Goal: Navigation & Orientation: Find specific page/section

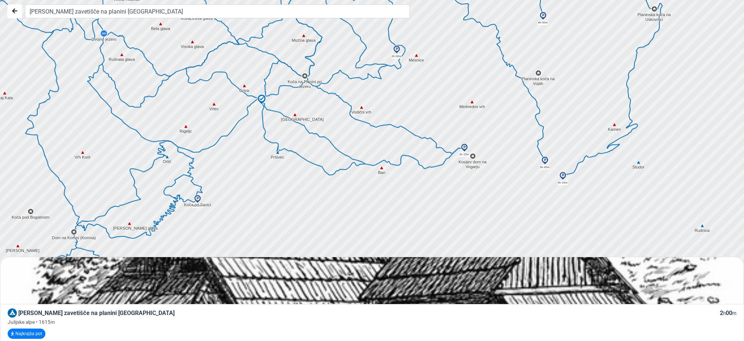
drag, startPoint x: 428, startPoint y: 158, endPoint x: 421, endPoint y: 71, distance: 87.0
click at [421, 71] on div at bounding box center [374, 170] width 899 height 409
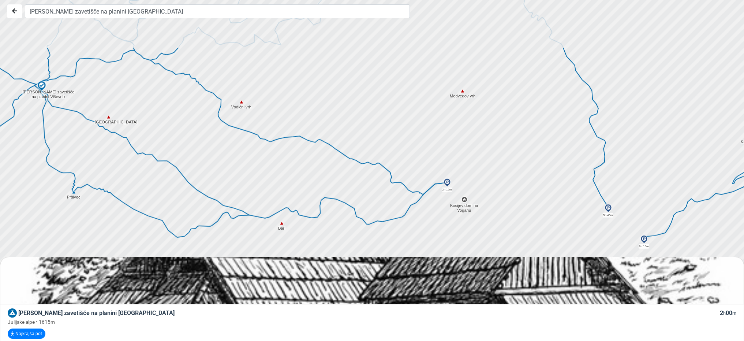
drag, startPoint x: 503, startPoint y: 124, endPoint x: 549, endPoint y: 193, distance: 83.3
click at [549, 193] on div at bounding box center [378, 178] width 899 height 409
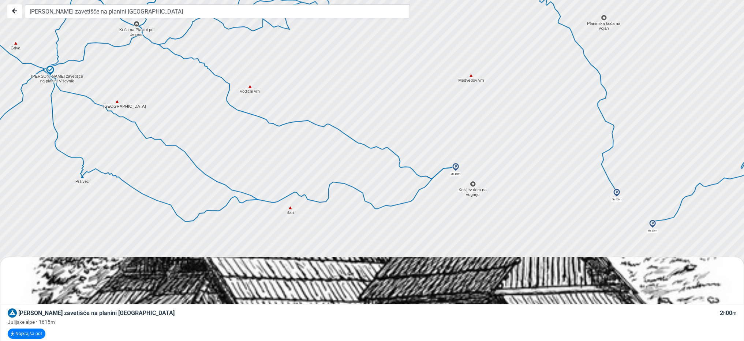
drag, startPoint x: 510, startPoint y: 145, endPoint x: 508, endPoint y: 110, distance: 35.2
click at [508, 110] on div at bounding box center [374, 170] width 899 height 409
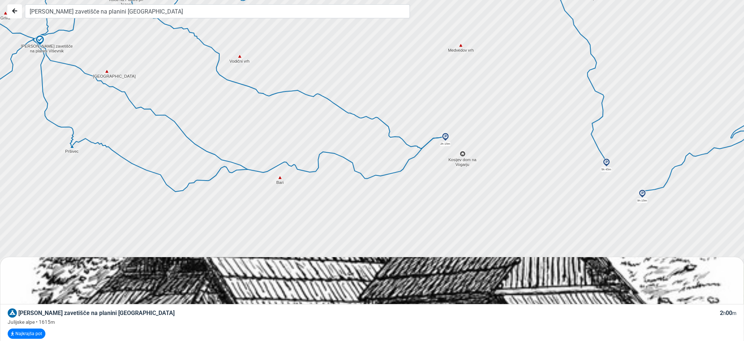
drag, startPoint x: 549, startPoint y: 168, endPoint x: 538, endPoint y: 138, distance: 31.8
click at [538, 138] on div at bounding box center [374, 170] width 899 height 409
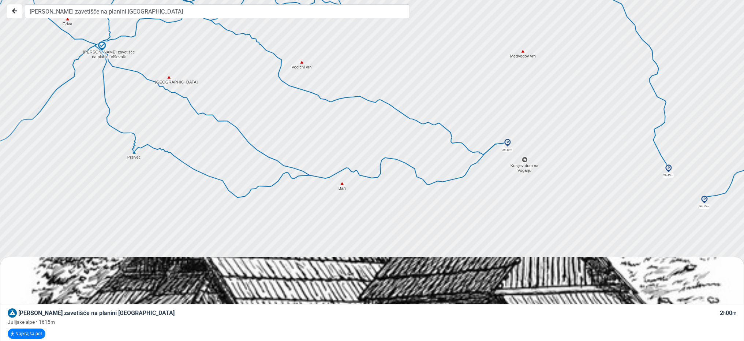
drag, startPoint x: 423, startPoint y: 209, endPoint x: 489, endPoint y: 215, distance: 65.8
click at [489, 215] on div at bounding box center [374, 170] width 899 height 409
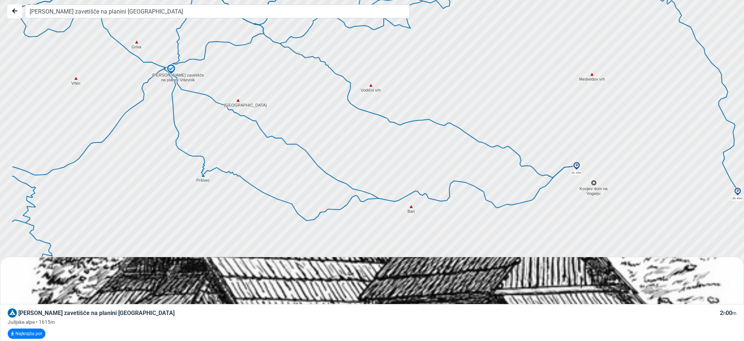
drag, startPoint x: 314, startPoint y: 134, endPoint x: 384, endPoint y: 159, distance: 73.8
click at [384, 159] on div at bounding box center [374, 170] width 899 height 409
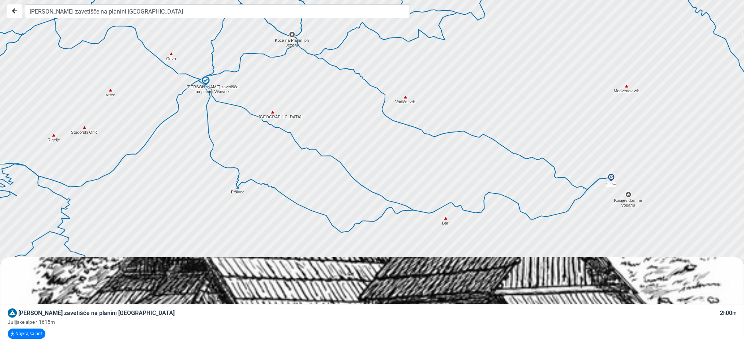
drag, startPoint x: 338, startPoint y: 151, endPoint x: 374, endPoint y: 163, distance: 37.8
click at [374, 163] on div at bounding box center [374, 170] width 899 height 409
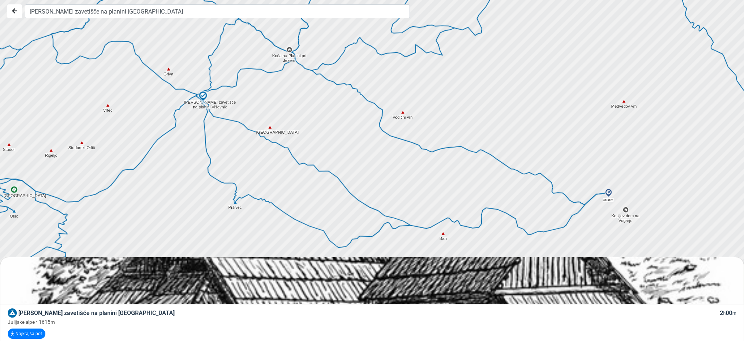
drag, startPoint x: 339, startPoint y: 110, endPoint x: 337, endPoint y: 127, distance: 16.6
click at [337, 127] on div at bounding box center [374, 170] width 899 height 409
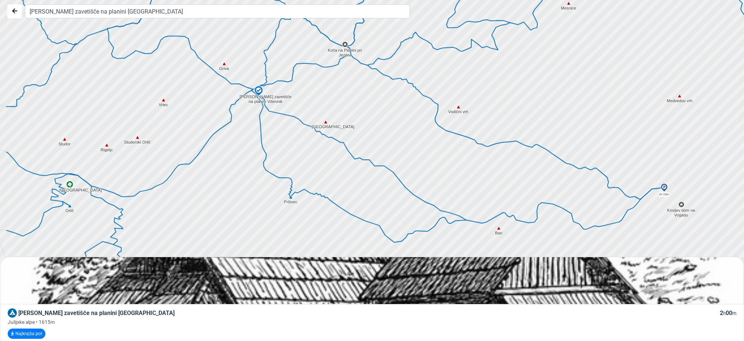
drag, startPoint x: 324, startPoint y: 131, endPoint x: 382, endPoint y: 120, distance: 59.3
click at [382, 120] on div at bounding box center [375, 167] width 899 height 409
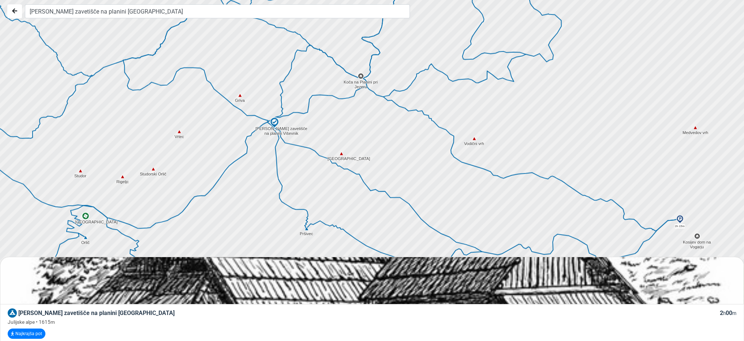
drag, startPoint x: 340, startPoint y: 121, endPoint x: 356, endPoint y: 158, distance: 40.5
click at [356, 158] on div at bounding box center [374, 170] width 899 height 409
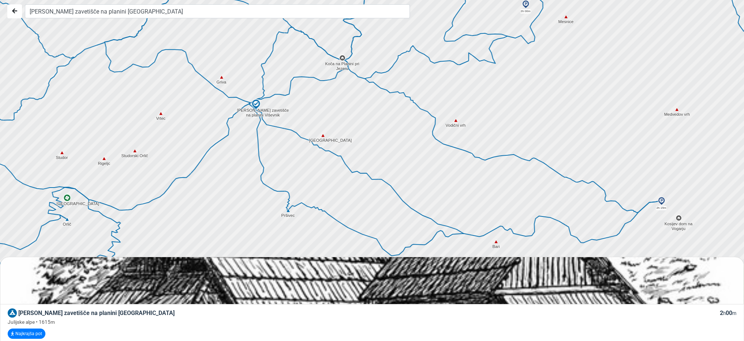
drag, startPoint x: 342, startPoint y: 146, endPoint x: 323, endPoint y: 127, distance: 26.9
click at [323, 127] on div at bounding box center [374, 170] width 899 height 409
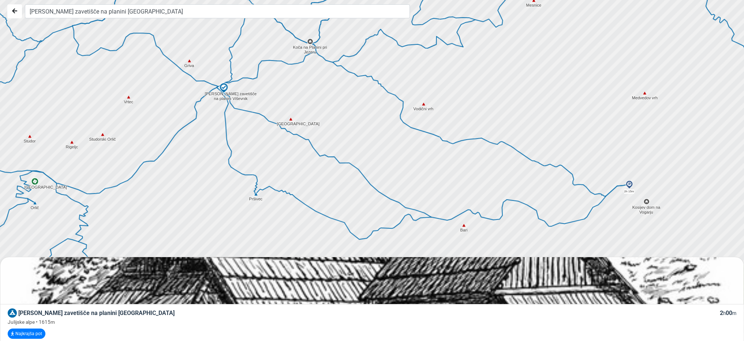
drag, startPoint x: 373, startPoint y: 143, endPoint x: 329, endPoint y: 123, distance: 48.3
click at [330, 123] on div at bounding box center [369, 169] width 899 height 409
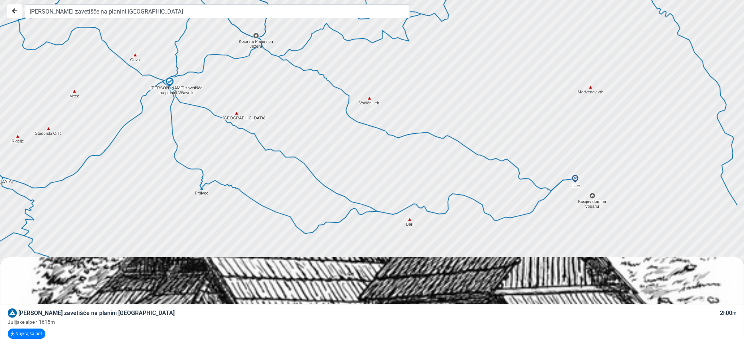
drag, startPoint x: 382, startPoint y: 138, endPoint x: 335, endPoint y: 134, distance: 46.6
click at [335, 134] on div at bounding box center [374, 170] width 899 height 409
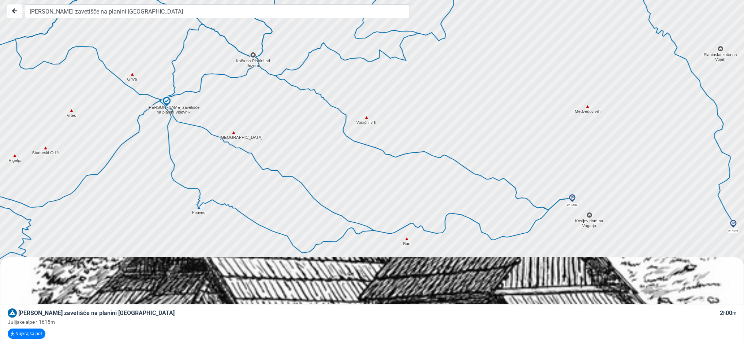
drag, startPoint x: 345, startPoint y: 138, endPoint x: 342, endPoint y: 158, distance: 20.2
click at [342, 158] on div at bounding box center [374, 170] width 899 height 409
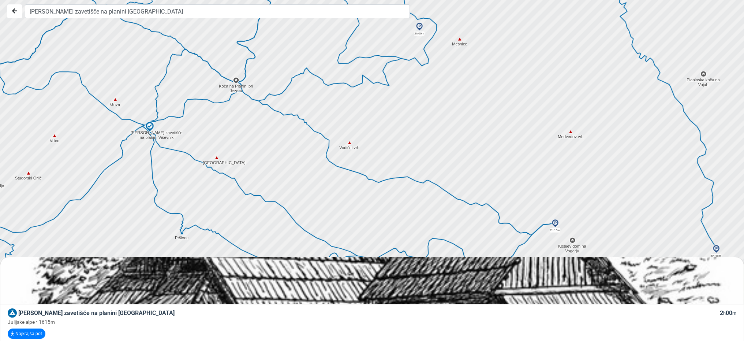
drag, startPoint x: 372, startPoint y: 140, endPoint x: 354, endPoint y: 169, distance: 34.3
click at [354, 169] on div at bounding box center [374, 170] width 899 height 409
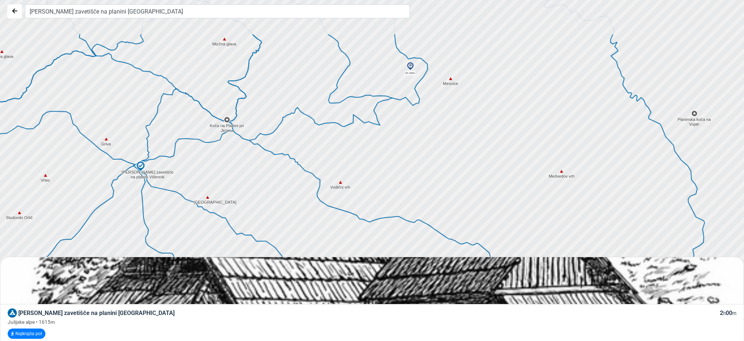
drag, startPoint x: 369, startPoint y: 139, endPoint x: 362, endPoint y: 169, distance: 31.6
click at [362, 169] on div at bounding box center [374, 170] width 899 height 409
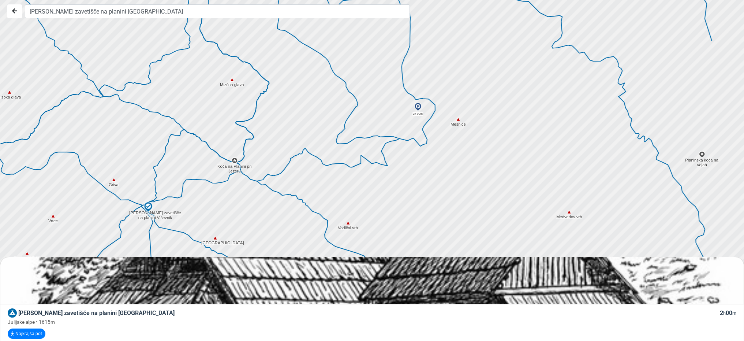
drag, startPoint x: 376, startPoint y: 135, endPoint x: 384, endPoint y: 177, distance: 43.6
click at [384, 177] on div at bounding box center [374, 170] width 899 height 409
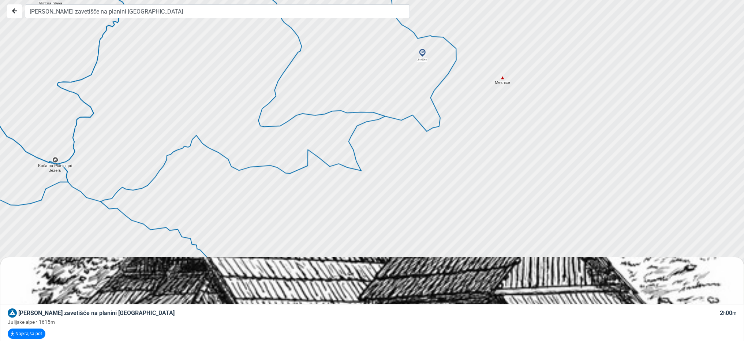
drag, startPoint x: 391, startPoint y: 173, endPoint x: 403, endPoint y: 143, distance: 32.5
click at [403, 143] on div at bounding box center [375, 168] width 899 height 409
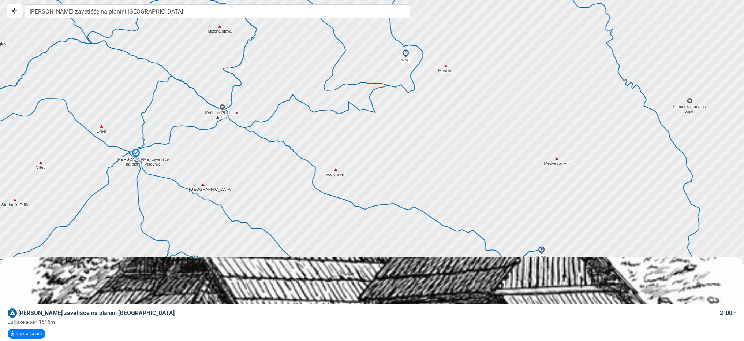
drag, startPoint x: 402, startPoint y: 153, endPoint x: 395, endPoint y: 107, distance: 46.1
click at [395, 107] on div at bounding box center [374, 170] width 899 height 409
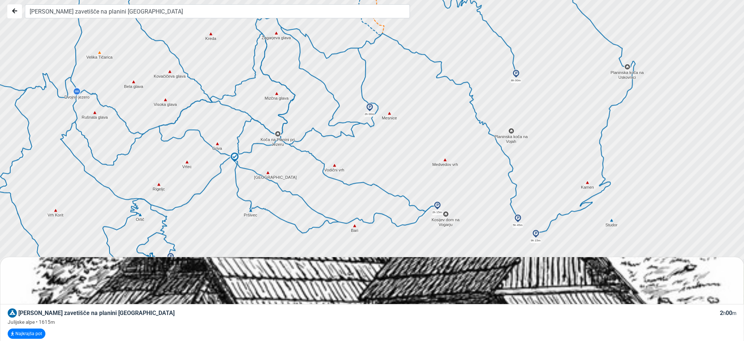
drag, startPoint x: 470, startPoint y: 132, endPoint x: 437, endPoint y: 161, distance: 43.8
click at [437, 161] on div at bounding box center [374, 170] width 899 height 409
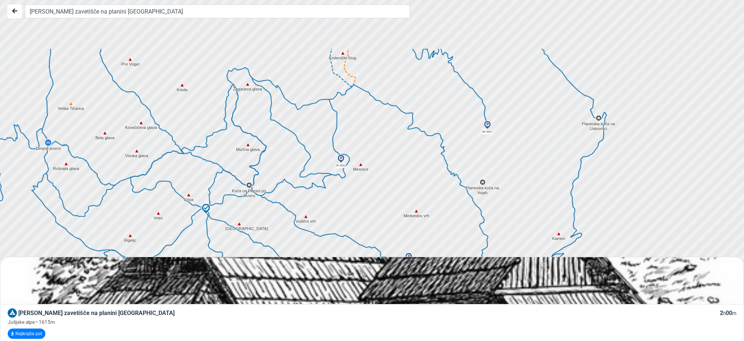
drag, startPoint x: 518, startPoint y: 113, endPoint x: 479, endPoint y: 180, distance: 77.4
click at [479, 179] on div at bounding box center [374, 170] width 899 height 409
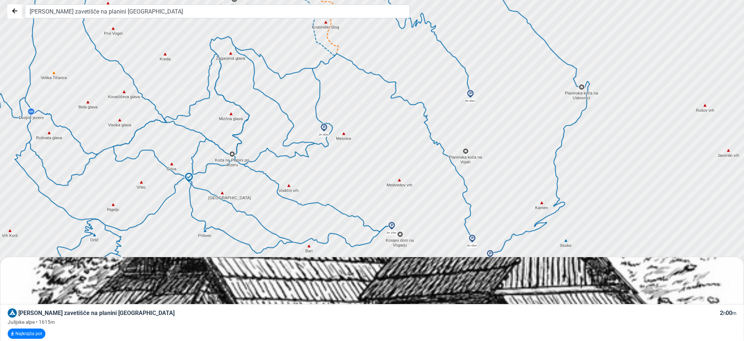
drag, startPoint x: 508, startPoint y: 144, endPoint x: 487, endPoint y: 76, distance: 71.5
click at [496, 86] on div at bounding box center [373, 166] width 899 height 409
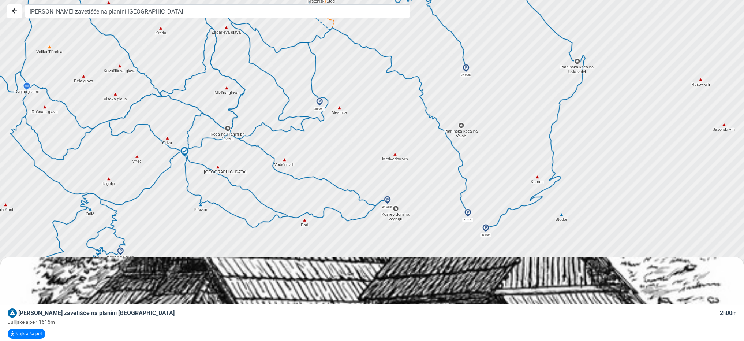
drag, startPoint x: 510, startPoint y: 133, endPoint x: 480, endPoint y: 63, distance: 76.7
click at [490, 79] on div at bounding box center [374, 170] width 899 height 409
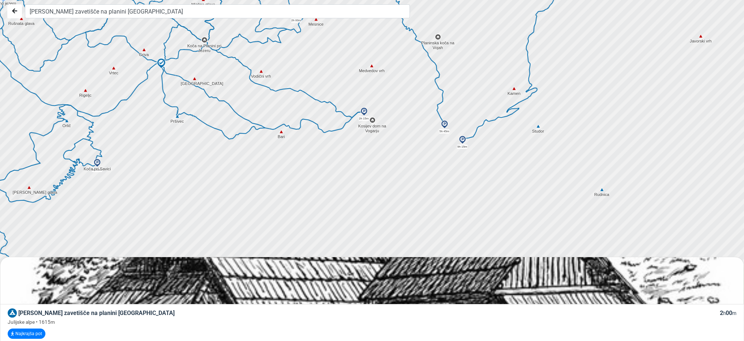
drag, startPoint x: 513, startPoint y: 148, endPoint x: 509, endPoint y: 95, distance: 53.6
click at [512, 109] on div at bounding box center [374, 163] width 899 height 409
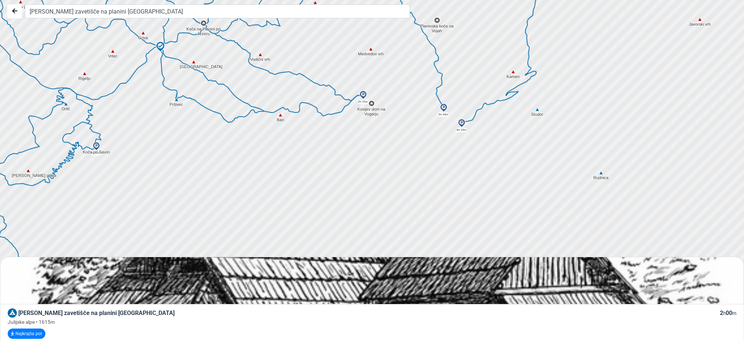
drag, startPoint x: 527, startPoint y: 161, endPoint x: 501, endPoint y: 81, distance: 83.5
click at [517, 108] on div at bounding box center [374, 170] width 899 height 409
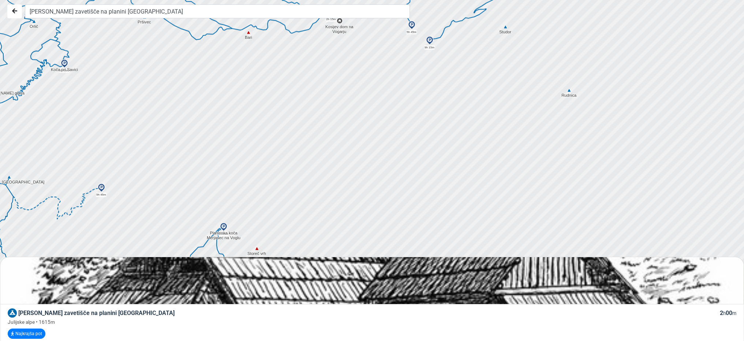
drag, startPoint x: 527, startPoint y: 160, endPoint x: 485, endPoint y: 82, distance: 88.1
click at [487, 89] on div at bounding box center [364, 155] width 899 height 409
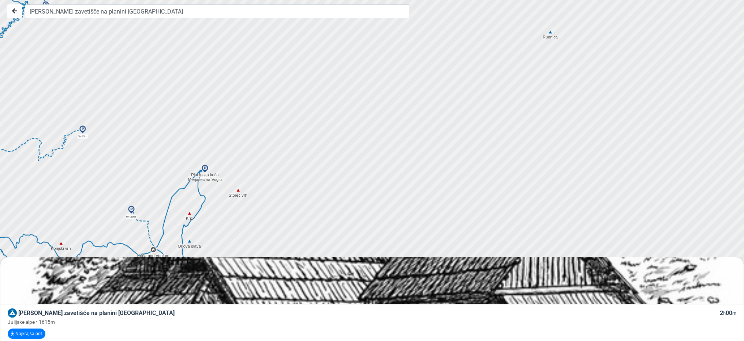
drag, startPoint x: 503, startPoint y: 147, endPoint x: 500, endPoint y: 76, distance: 71.4
click at [500, 85] on div at bounding box center [374, 165] width 899 height 409
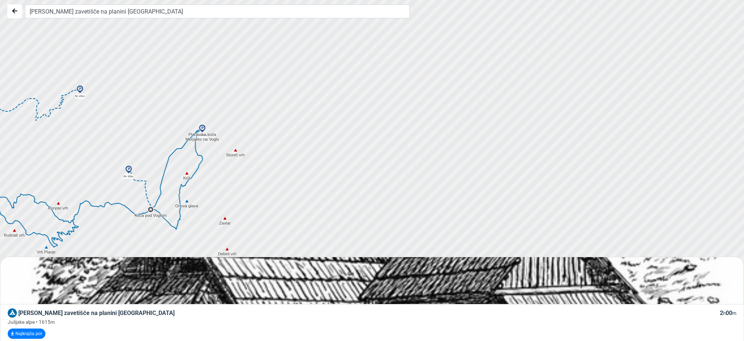
drag, startPoint x: 496, startPoint y: 143, endPoint x: 481, endPoint y: 83, distance: 62.4
click at [489, 87] on div at bounding box center [373, 161] width 899 height 409
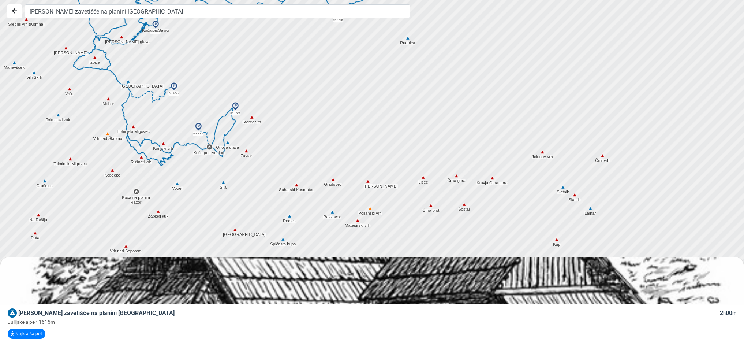
drag, startPoint x: 514, startPoint y: 132, endPoint x: 418, endPoint y: 134, distance: 96.6
click at [404, 139] on div at bounding box center [374, 170] width 899 height 409
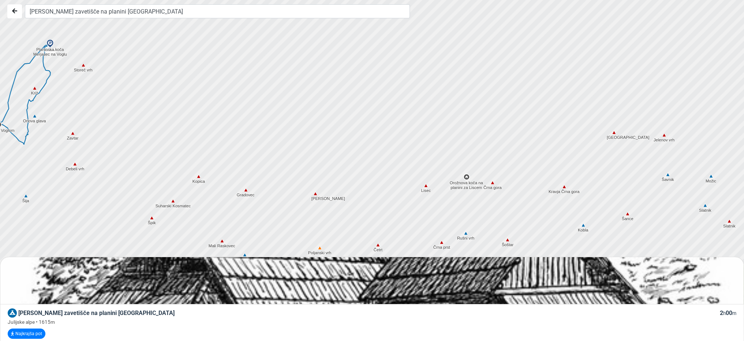
drag, startPoint x: 509, startPoint y: 178, endPoint x: 506, endPoint y: 138, distance: 40.0
click at [506, 139] on div at bounding box center [374, 170] width 899 height 409
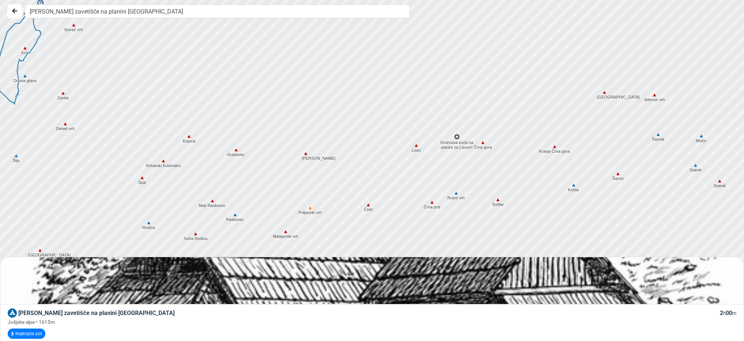
drag, startPoint x: 564, startPoint y: 144, endPoint x: 555, endPoint y: 105, distance: 40.7
click at [555, 105] on div at bounding box center [374, 170] width 899 height 409
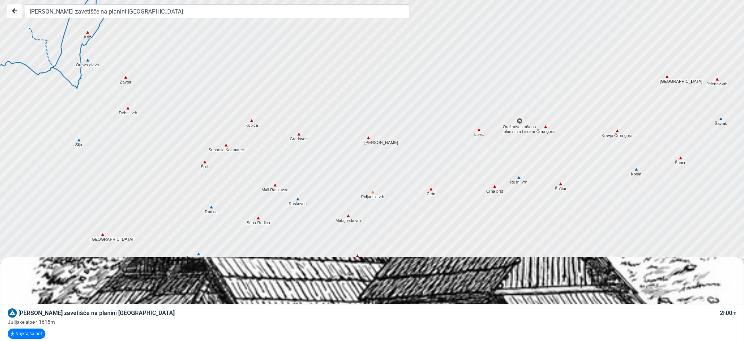
drag, startPoint x: 176, startPoint y: 176, endPoint x: 238, endPoint y: 160, distance: 63.7
click at [238, 160] on div at bounding box center [374, 170] width 899 height 409
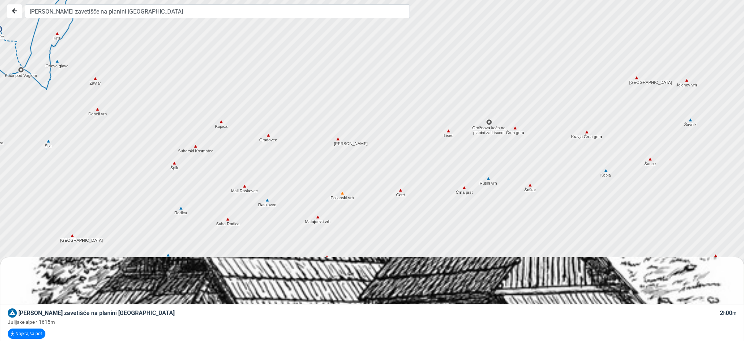
drag, startPoint x: 305, startPoint y: 185, endPoint x: 273, endPoint y: 185, distance: 31.8
click at [273, 185] on div at bounding box center [374, 170] width 899 height 409
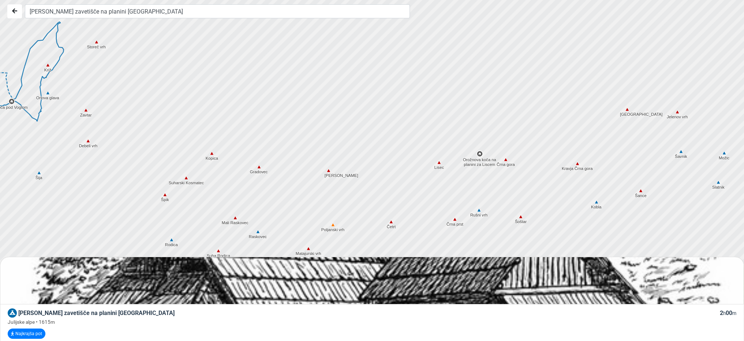
drag, startPoint x: 486, startPoint y: 153, endPoint x: 477, endPoint y: 186, distance: 34.0
click at [477, 186] on div at bounding box center [374, 170] width 899 height 409
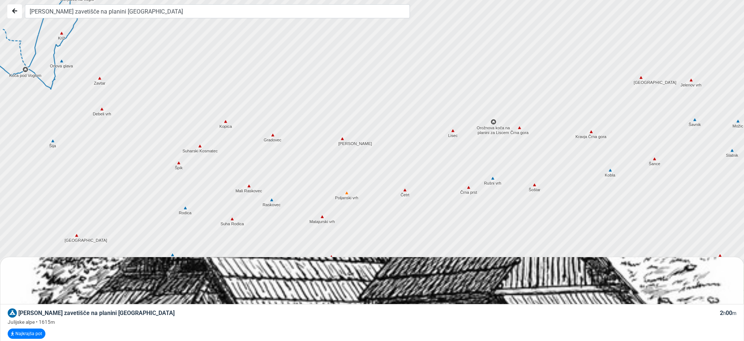
drag, startPoint x: 459, startPoint y: 200, endPoint x: 473, endPoint y: 166, distance: 36.3
click at [473, 166] on div at bounding box center [374, 170] width 899 height 409
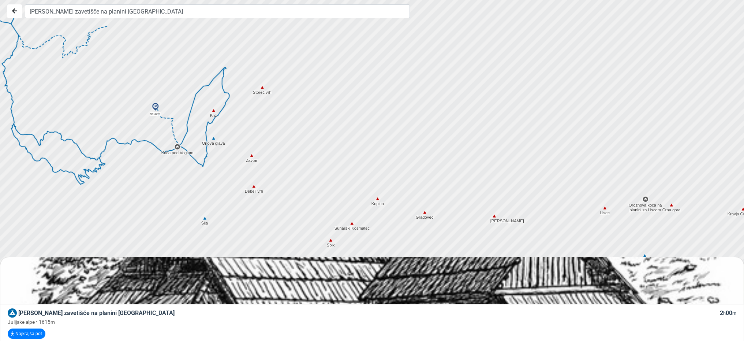
drag, startPoint x: 194, startPoint y: 144, endPoint x: 347, endPoint y: 221, distance: 171.1
click at [347, 221] on div at bounding box center [374, 170] width 899 height 409
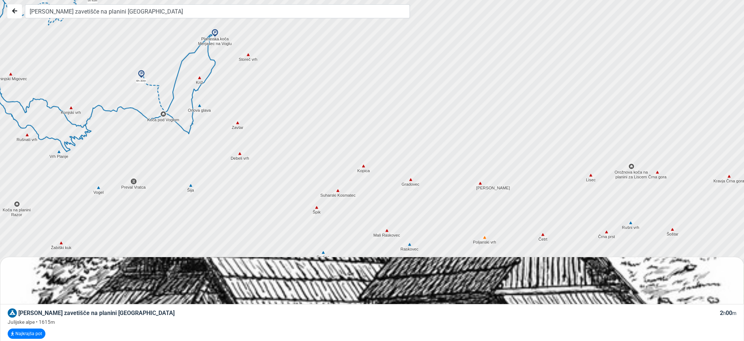
drag, startPoint x: 374, startPoint y: 188, endPoint x: 360, endPoint y: 152, distance: 39.4
click at [360, 153] on div at bounding box center [374, 169] width 899 height 409
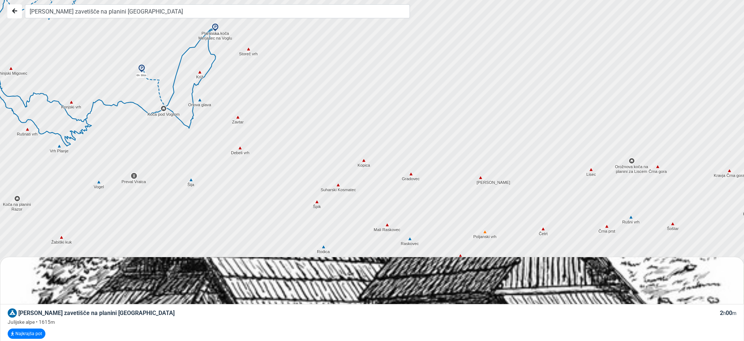
drag, startPoint x: 370, startPoint y: 170, endPoint x: 352, endPoint y: 128, distance: 45.4
click at [352, 129] on div at bounding box center [374, 170] width 899 height 409
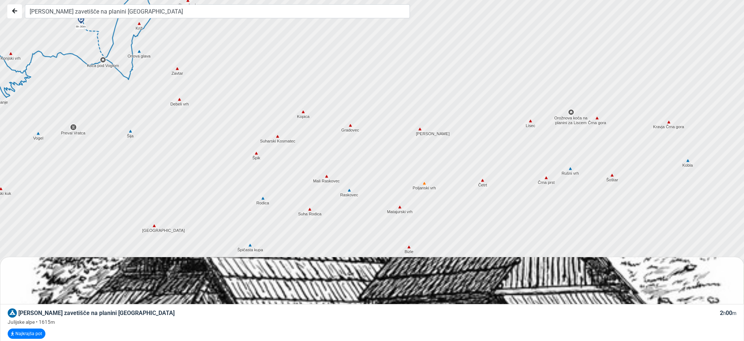
drag, startPoint x: 388, startPoint y: 215, endPoint x: 345, endPoint y: 202, distance: 44.2
click at [345, 202] on div at bounding box center [374, 170] width 899 height 409
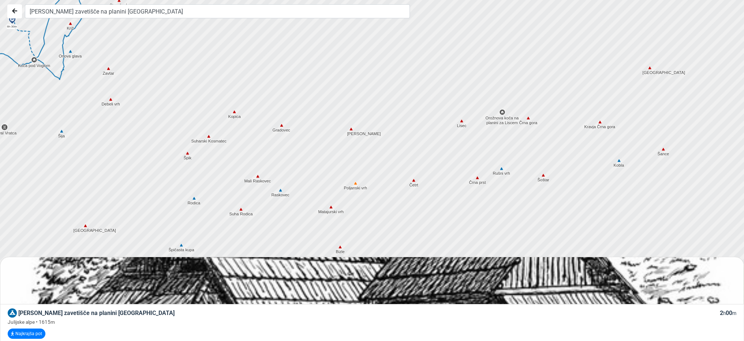
drag, startPoint x: 493, startPoint y: 200, endPoint x: 398, endPoint y: 201, distance: 95.1
click at [398, 201] on div at bounding box center [374, 170] width 899 height 409
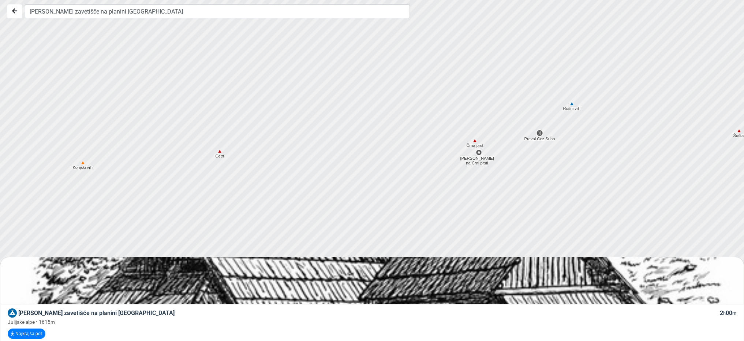
click at [480, 156] on div at bounding box center [374, 170] width 899 height 409
click at [479, 153] on img at bounding box center [478, 152] width 7 height 7
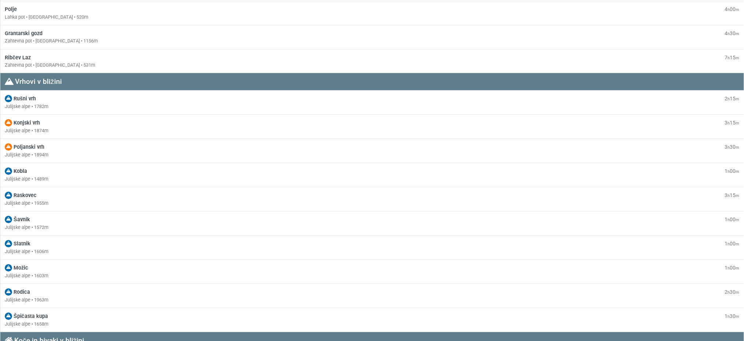
scroll to position [653, 0]
